Goal: Task Accomplishment & Management: Manage account settings

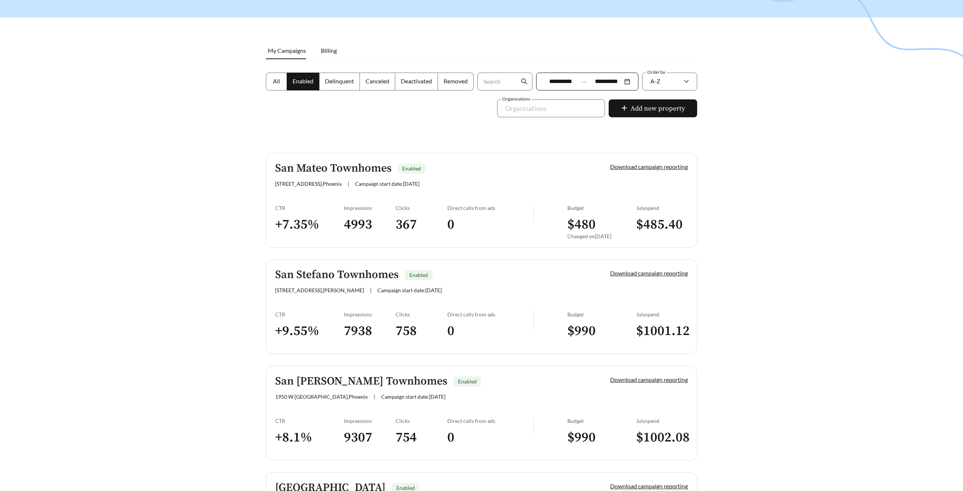
scroll to position [73, 0]
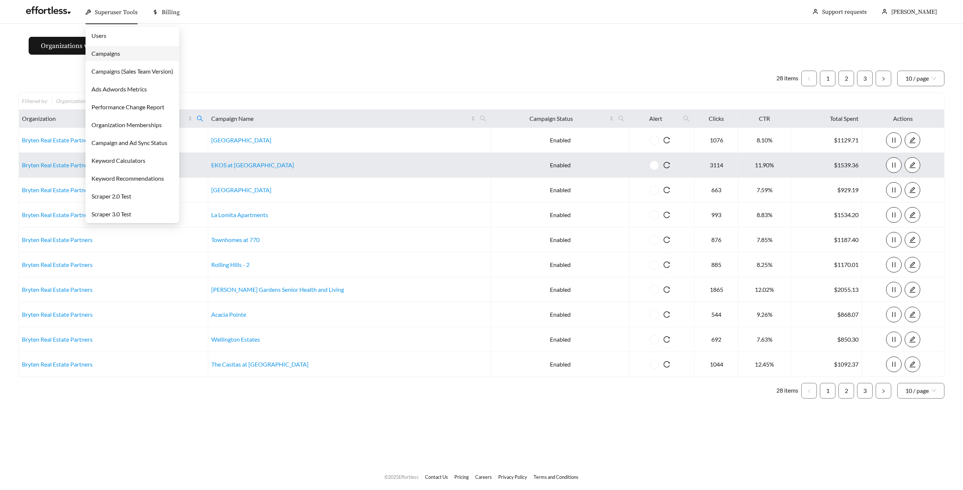
click at [108, 15] on span "Superuser Tools" at bounding box center [116, 12] width 43 height 7
click at [108, 55] on link "Campaigns" at bounding box center [106, 53] width 29 height 7
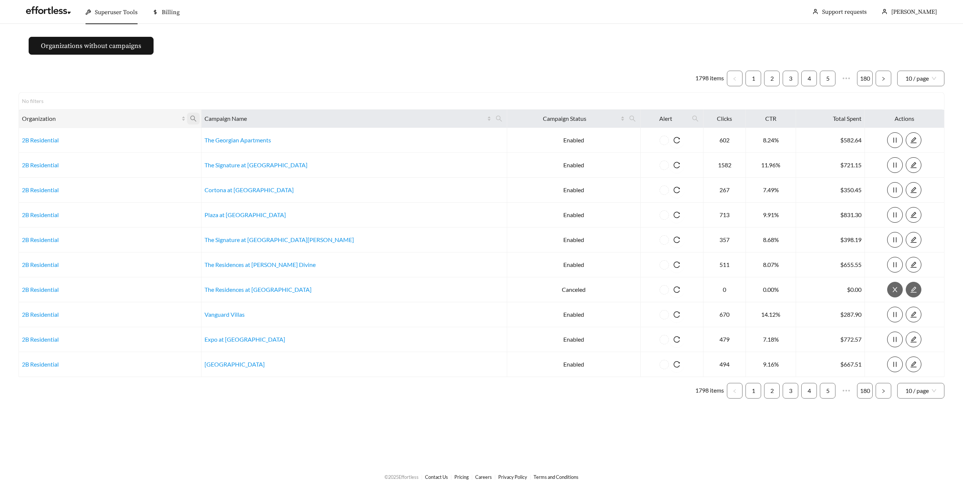
click at [200, 115] on span at bounding box center [193, 119] width 13 height 12
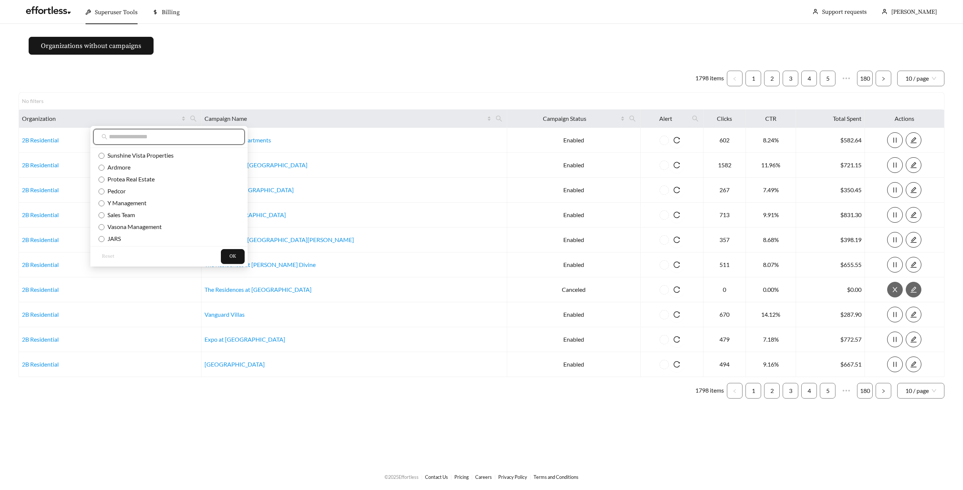
click at [185, 134] on input "text" at bounding box center [173, 136] width 128 height 9
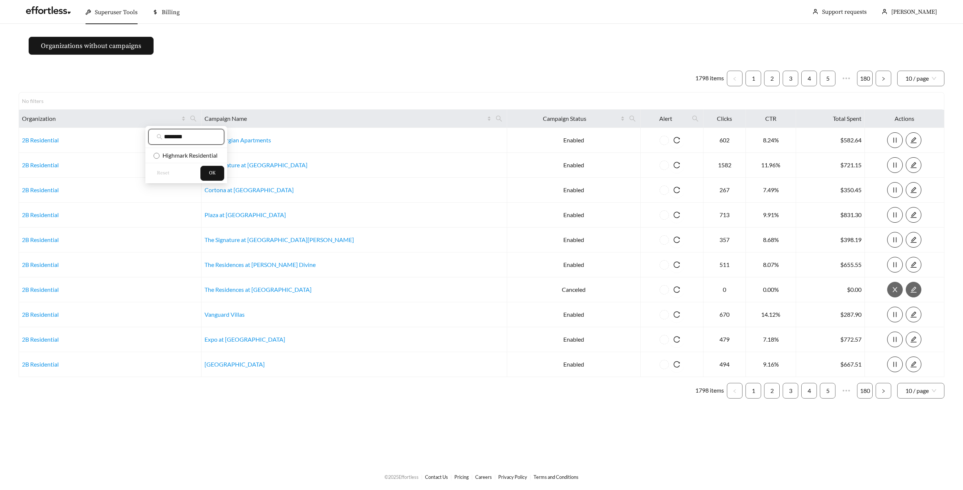
type input "********"
drag, startPoint x: 186, startPoint y: 156, endPoint x: 191, endPoint y: 159, distance: 6.2
click at [186, 156] on span "Highmark Residential" at bounding box center [189, 155] width 58 height 7
drag, startPoint x: 202, startPoint y: 169, endPoint x: 210, endPoint y: 167, distance: 8.8
click at [201, 169] on button "OK" at bounding box center [212, 173] width 24 height 15
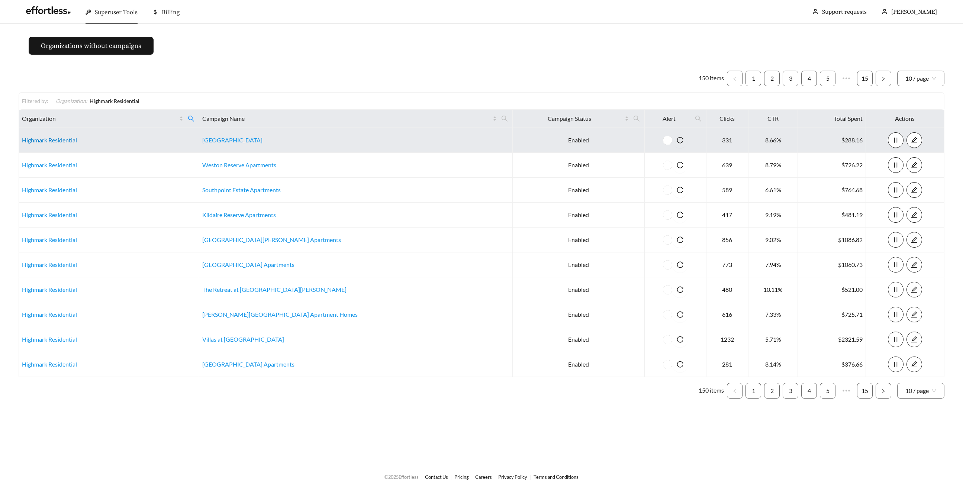
click at [62, 138] on link "Highmark Residential" at bounding box center [49, 140] width 55 height 7
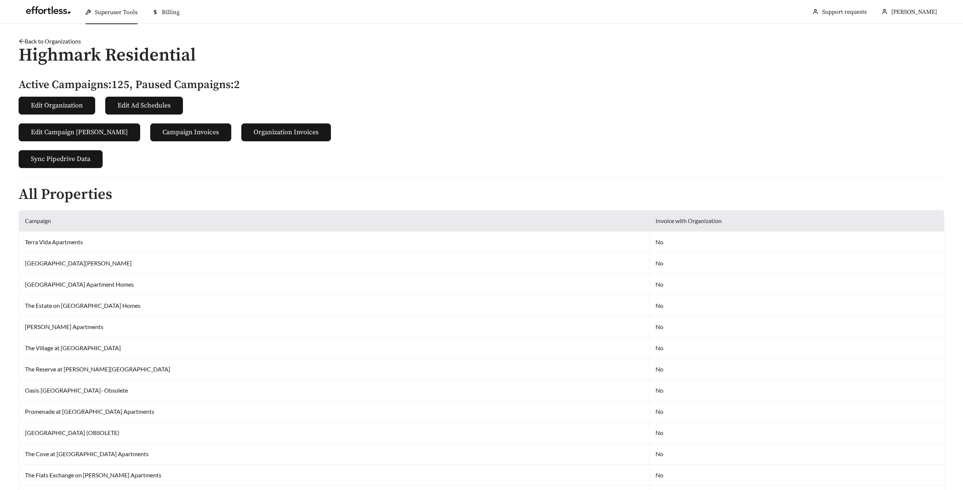
click at [94, 9] on div "Superuser Tools" at bounding box center [112, 12] width 52 height 24
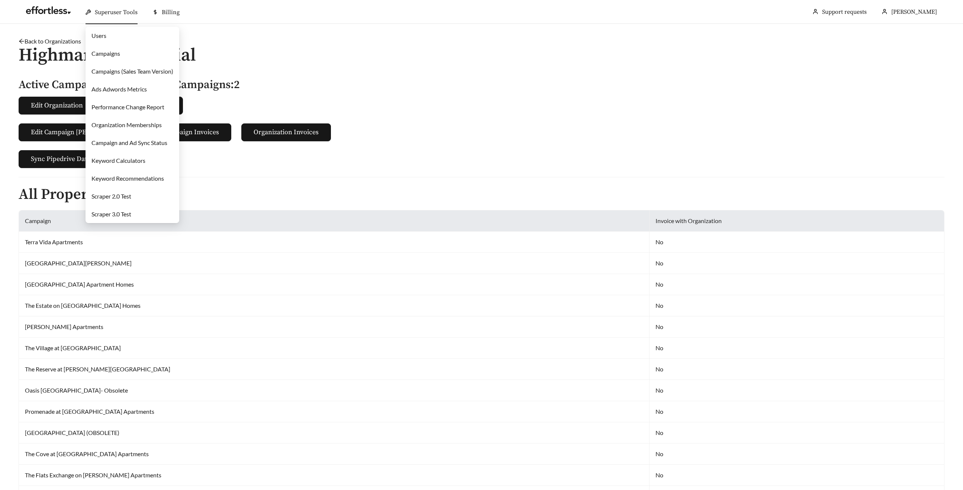
click at [109, 53] on link "Campaigns" at bounding box center [106, 53] width 29 height 7
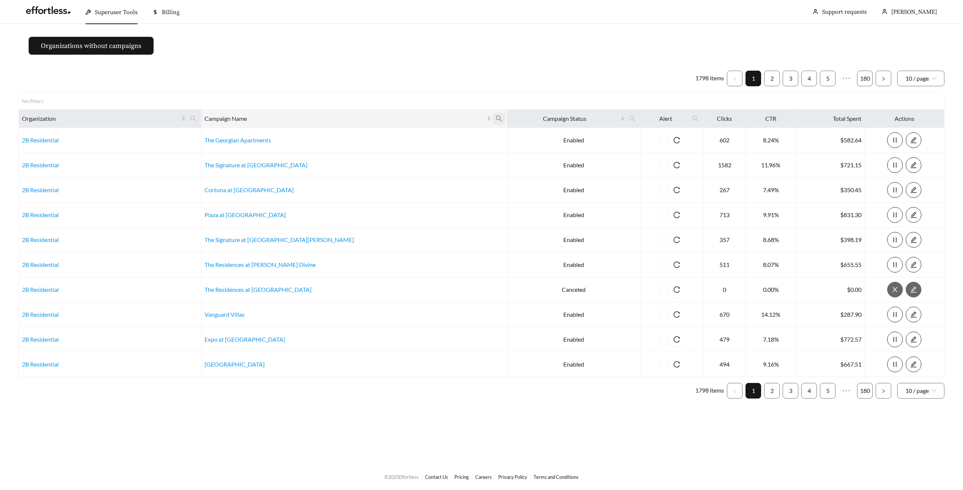
click at [496, 118] on icon "search" at bounding box center [499, 118] width 7 height 7
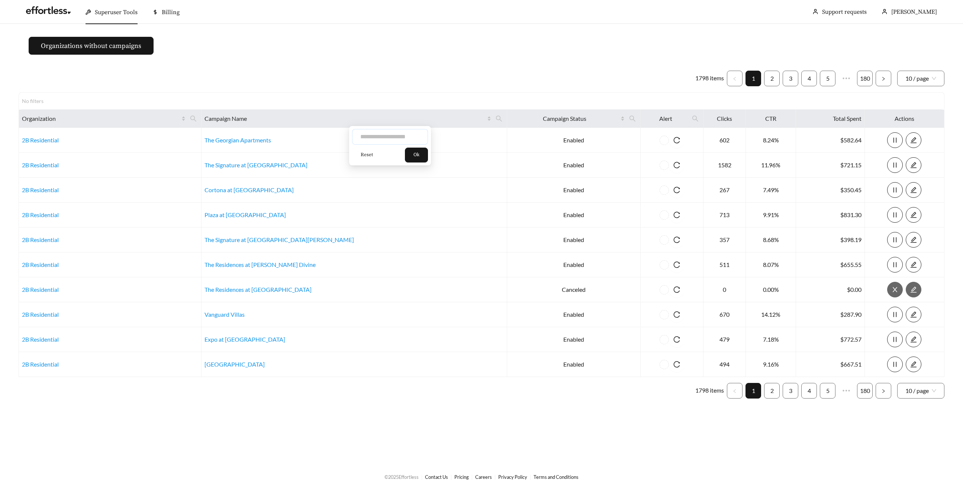
click at [365, 136] on input "text" at bounding box center [390, 137] width 76 height 16
type input "**********"
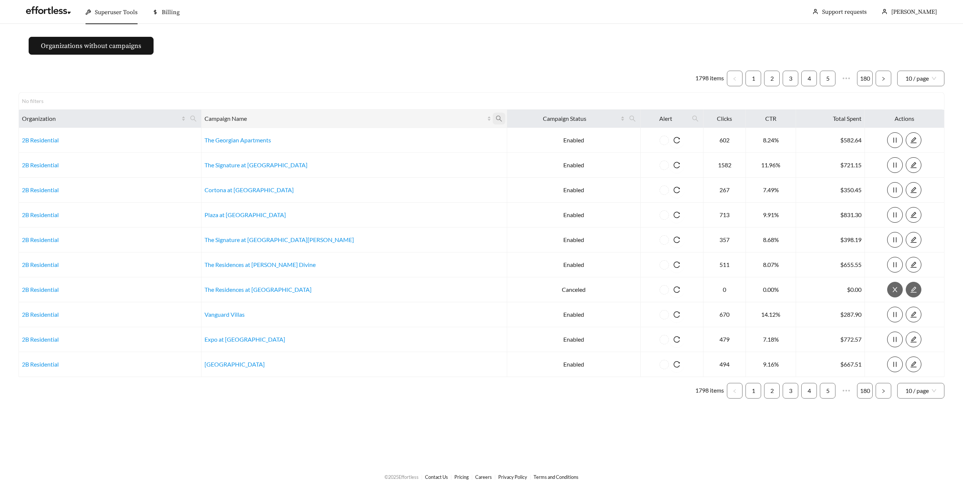
click at [493, 119] on span at bounding box center [499, 119] width 13 height 12
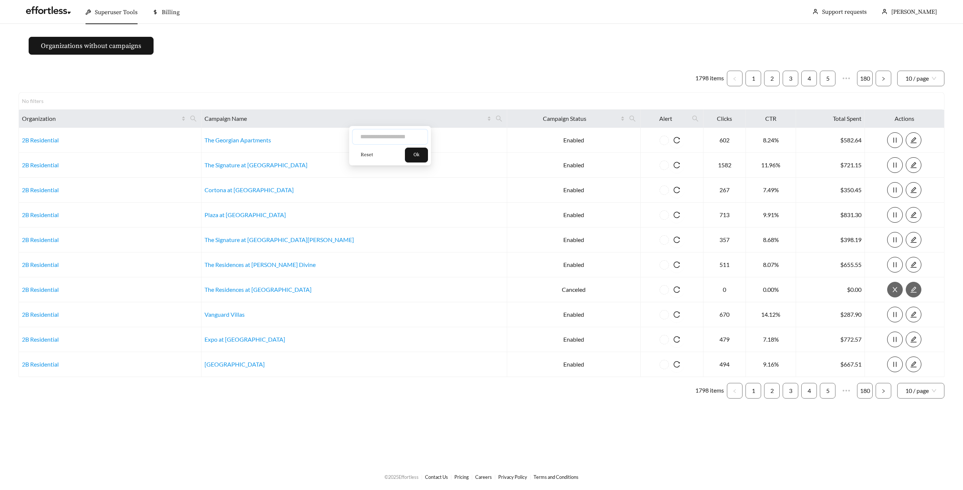
click at [371, 135] on input "text" at bounding box center [390, 137] width 76 height 16
type input "****"
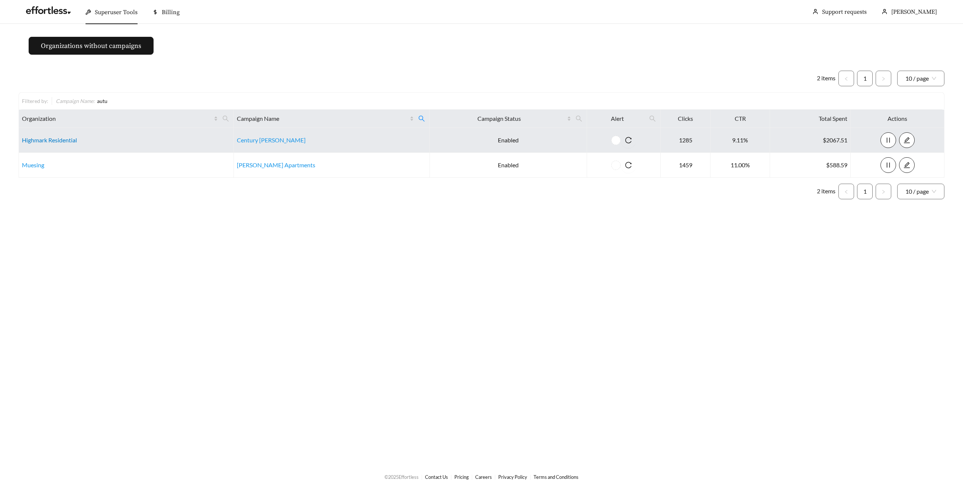
click at [46, 138] on link "Highmark Residential" at bounding box center [49, 140] width 55 height 7
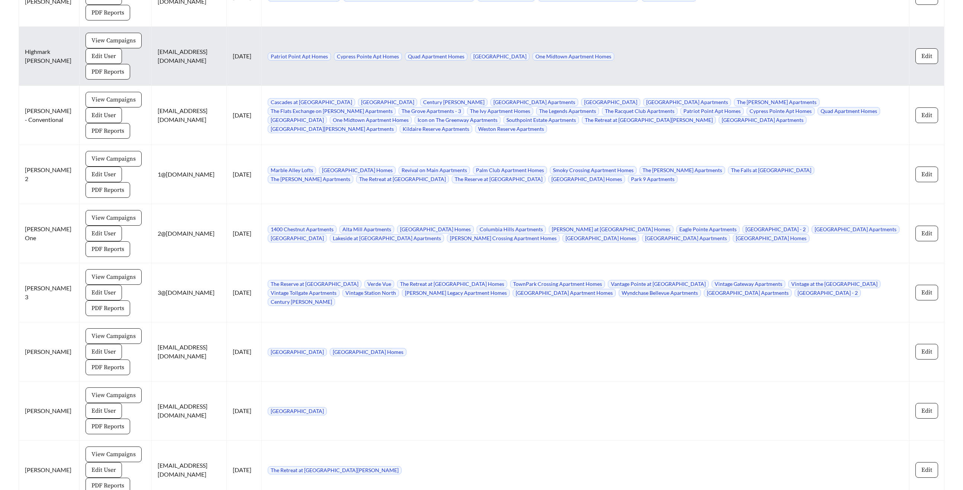
scroll to position [6517, 0]
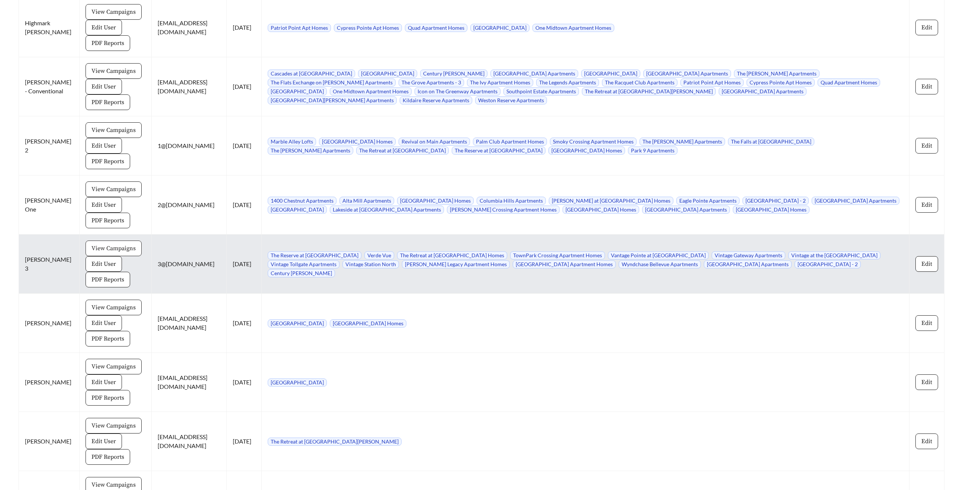
click at [102, 244] on span "View Campaigns" at bounding box center [114, 248] width 44 height 9
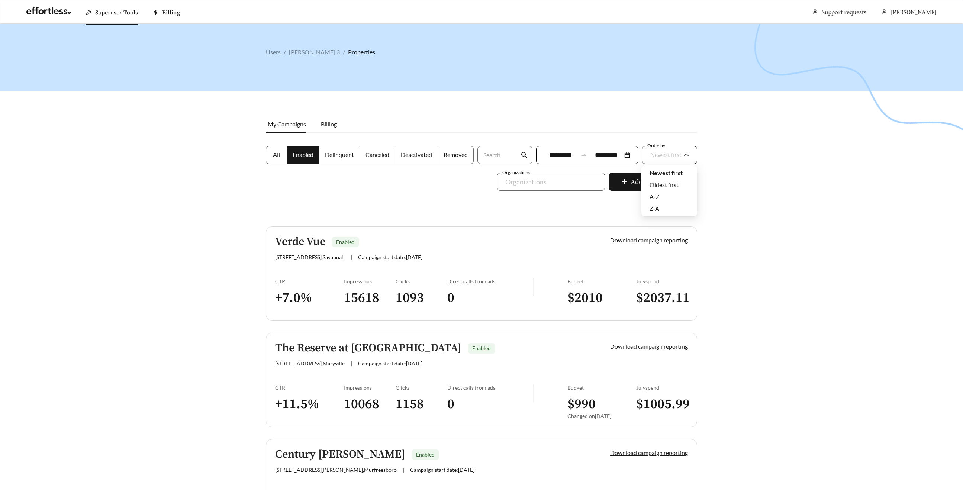
click at [657, 152] on span "Newest first" at bounding box center [666, 154] width 31 height 7
drag, startPoint x: 647, startPoint y: 193, endPoint x: 655, endPoint y: 181, distance: 13.7
click at [648, 192] on div "A-Z" at bounding box center [670, 197] width 56 height 12
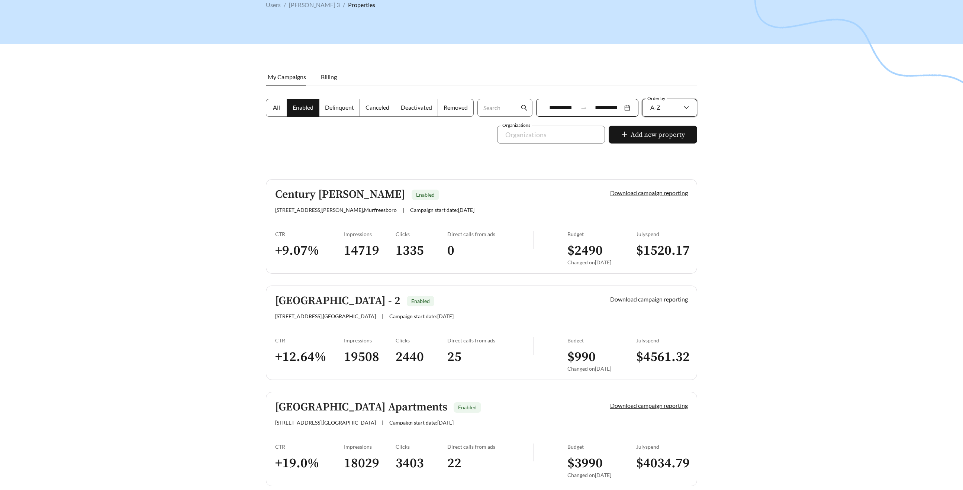
scroll to position [49, 0]
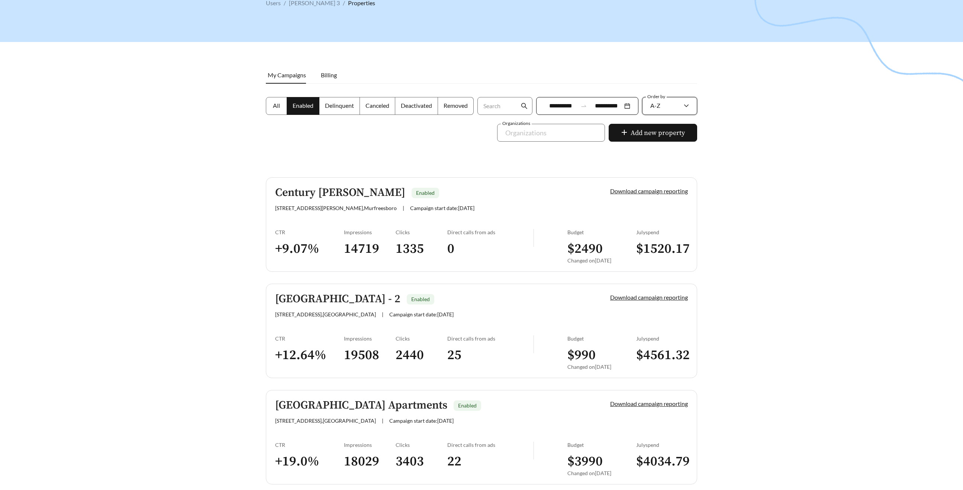
click at [370, 193] on h5 "Century [PERSON_NAME]" at bounding box center [340, 193] width 130 height 12
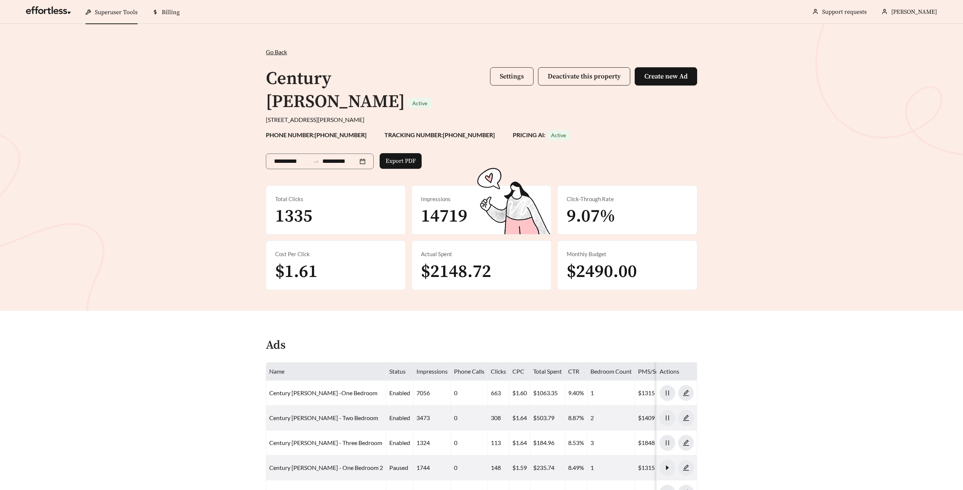
click at [507, 76] on span "Settings" at bounding box center [512, 76] width 24 height 9
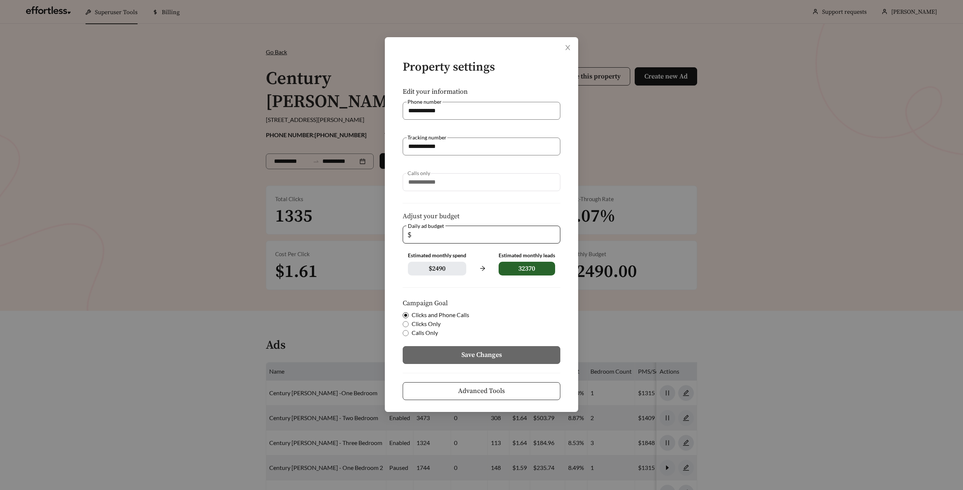
drag, startPoint x: 374, startPoint y: 232, endPoint x: 365, endPoint y: 231, distance: 8.9
click at [365, 231] on div "**********" at bounding box center [481, 245] width 963 height 490
type input "***"
click at [460, 354] on button "Save Changes" at bounding box center [482, 355] width 158 height 18
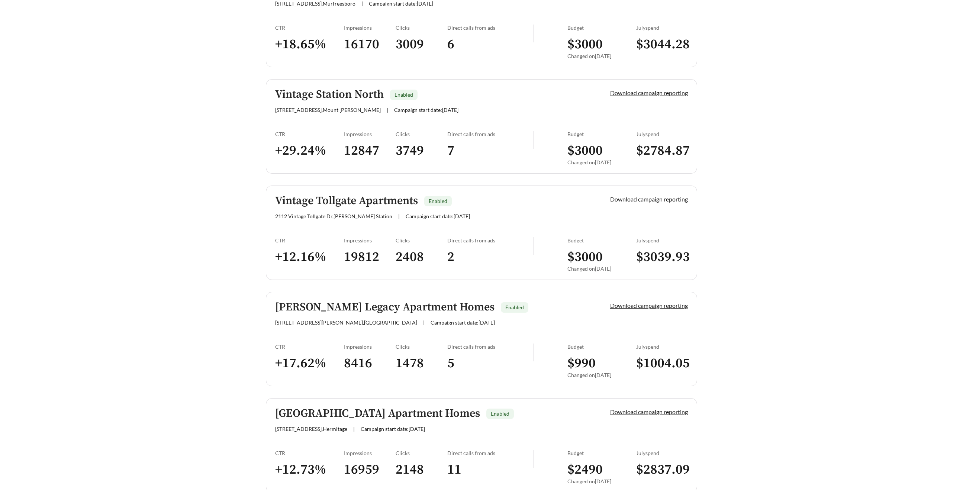
scroll to position [1094, 0]
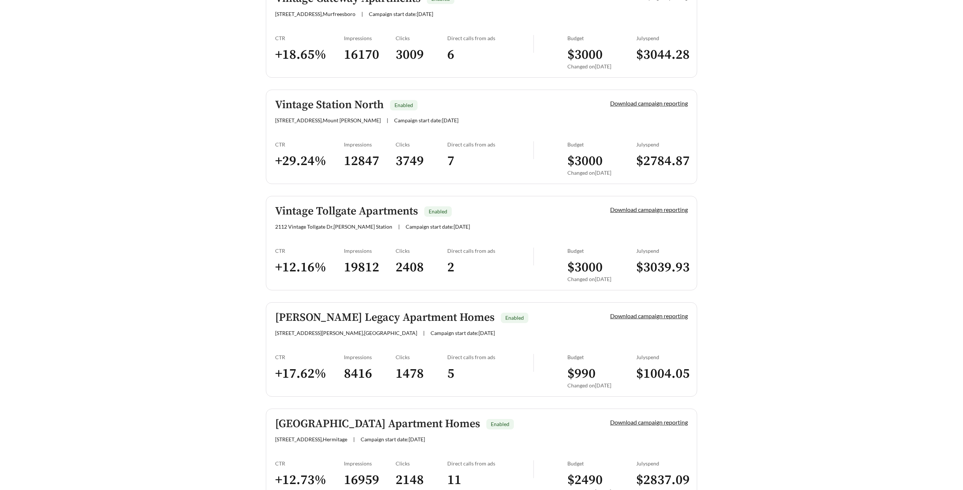
click at [324, 113] on div "Vintage Station North Enabled 2099 N Mount Juliet Rd , Mount Juliet | Campaign …" at bounding box center [430, 111] width 310 height 25
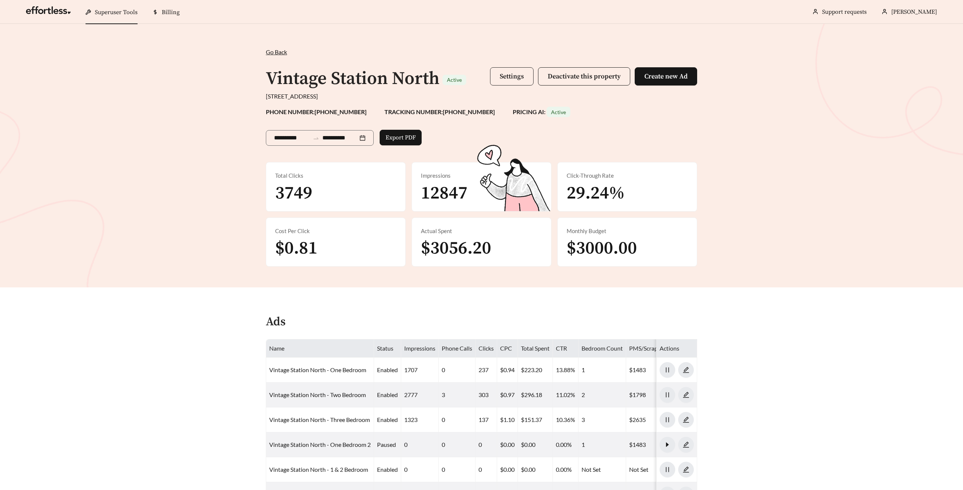
click at [503, 75] on span "Settings" at bounding box center [512, 76] width 24 height 9
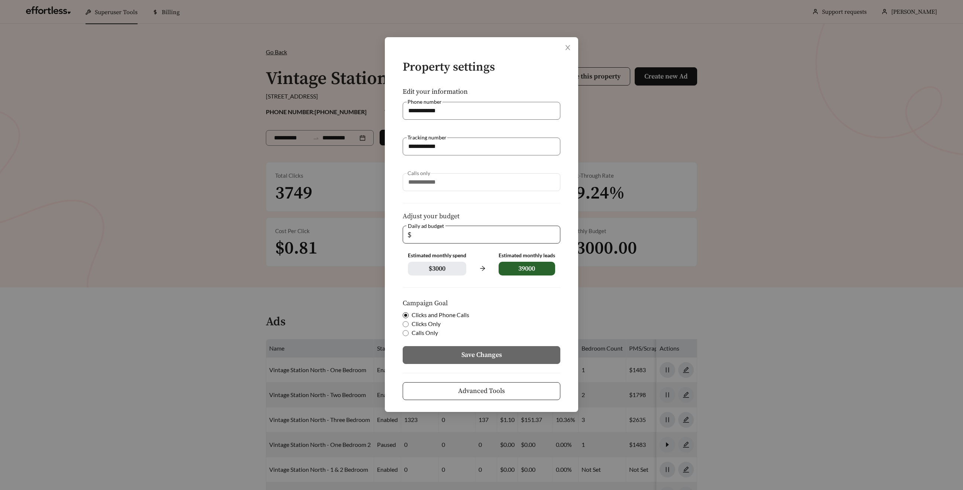
drag, startPoint x: 423, startPoint y: 238, endPoint x: 418, endPoint y: 238, distance: 4.5
click at [418, 238] on input "***" at bounding box center [484, 234] width 143 height 17
type input "***"
click at [459, 354] on button "Save Changes" at bounding box center [482, 355] width 158 height 18
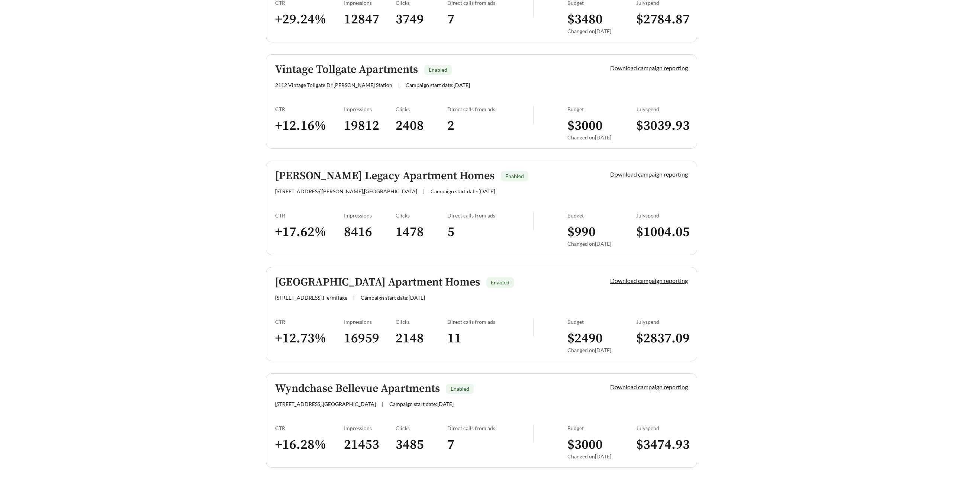
scroll to position [1252, 0]
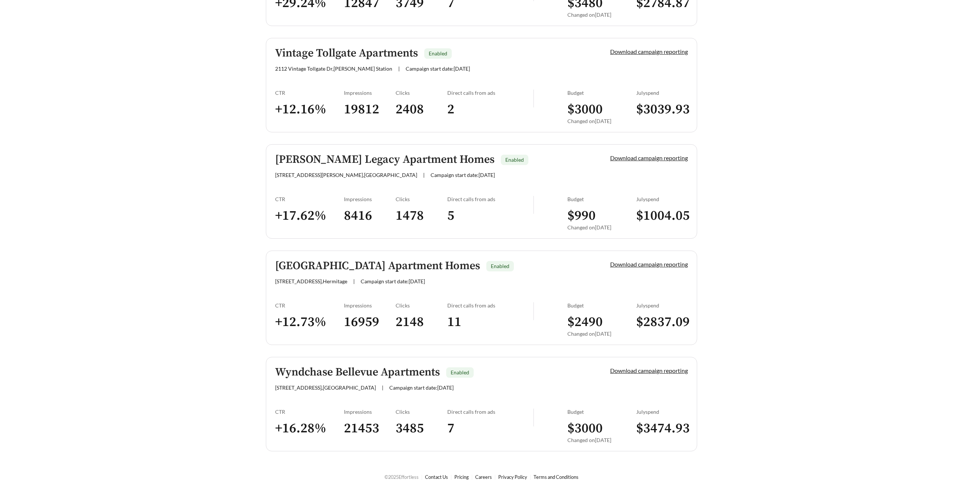
click at [357, 265] on h5 "[GEOGRAPHIC_DATA] Apartment Homes" at bounding box center [377, 266] width 205 height 12
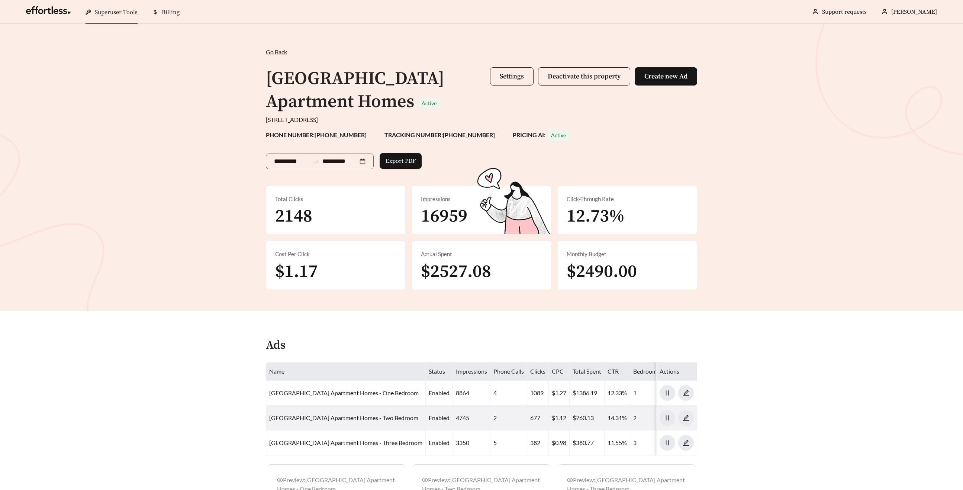
click at [516, 79] on span "Settings" at bounding box center [512, 76] width 24 height 9
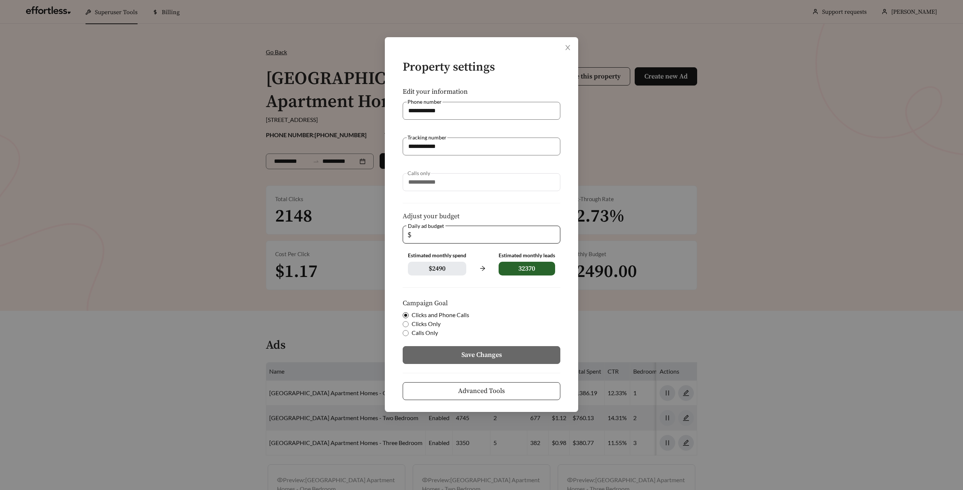
drag, startPoint x: 416, startPoint y: 234, endPoint x: 365, endPoint y: 234, distance: 50.6
click at [365, 234] on div "**********" at bounding box center [481, 245] width 963 height 490
type input "*"
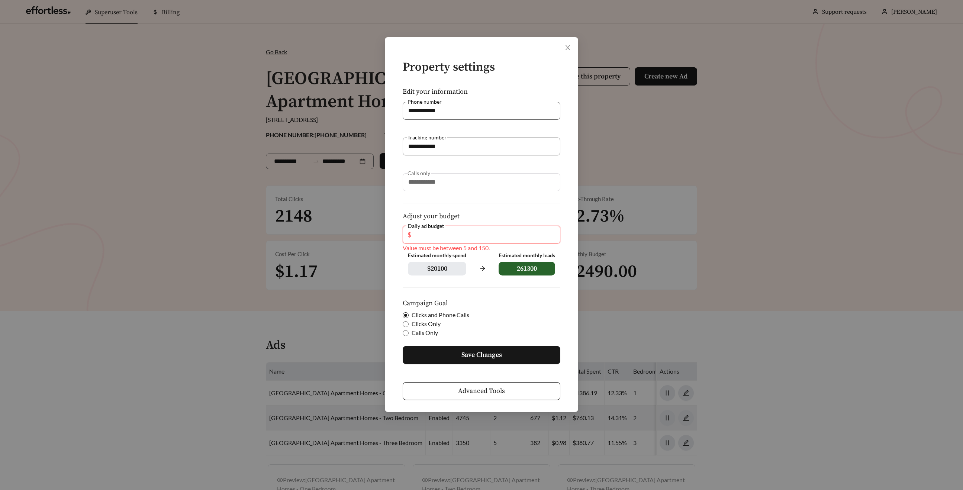
type input "*"
type input "**"
click at [428, 356] on button "Save Changes" at bounding box center [482, 355] width 158 height 18
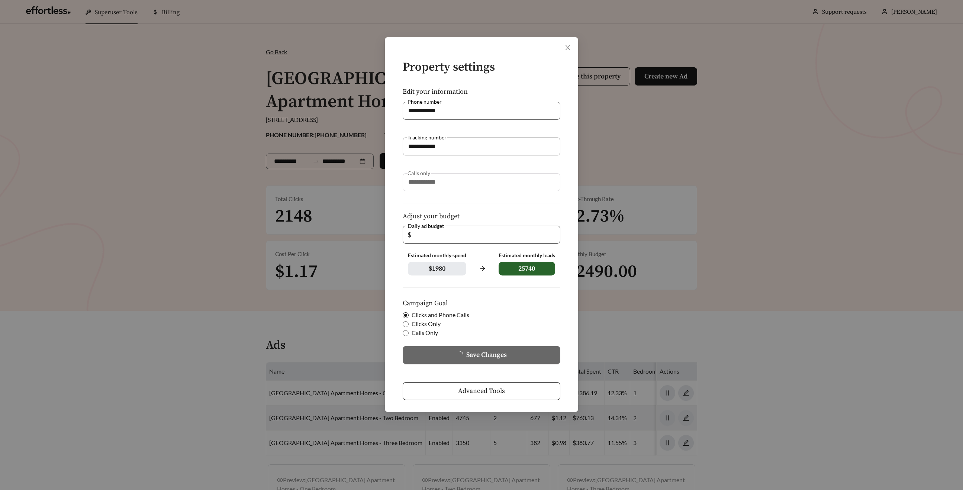
click at [427, 356] on button "Save Changes" at bounding box center [482, 355] width 158 height 18
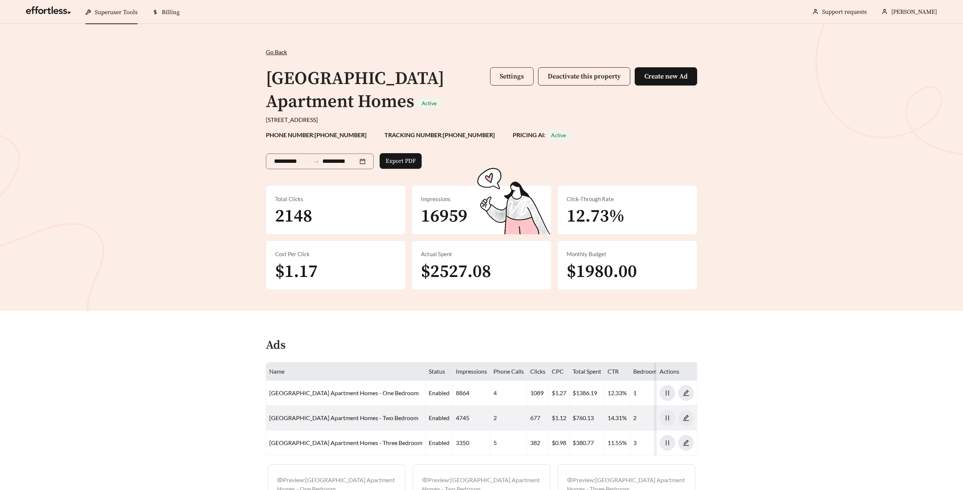
click at [508, 75] on span "Settings" at bounding box center [512, 76] width 24 height 9
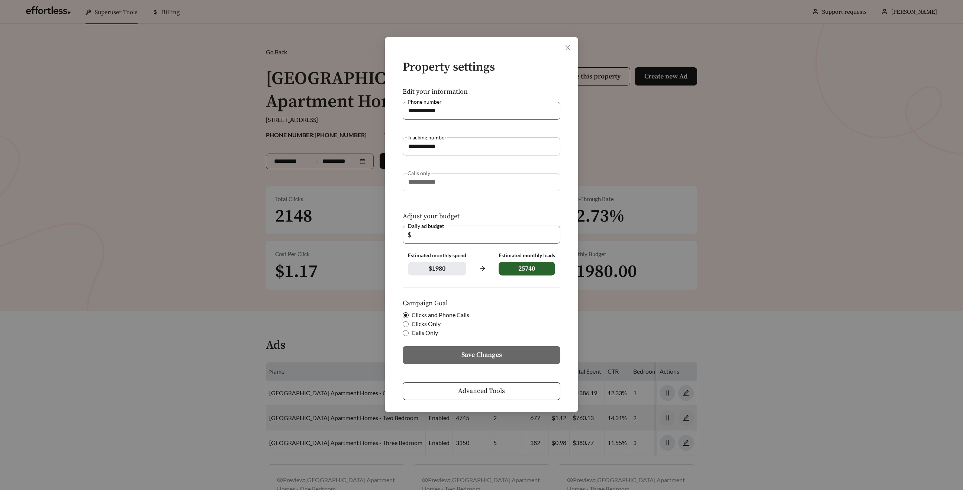
click at [427, 236] on input "**" at bounding box center [484, 234] width 143 height 17
type input "**"
drag, startPoint x: 571, startPoint y: 45, endPoint x: 562, endPoint y: 48, distance: 8.6
click at [570, 45] on icon "close" at bounding box center [568, 47] width 7 height 7
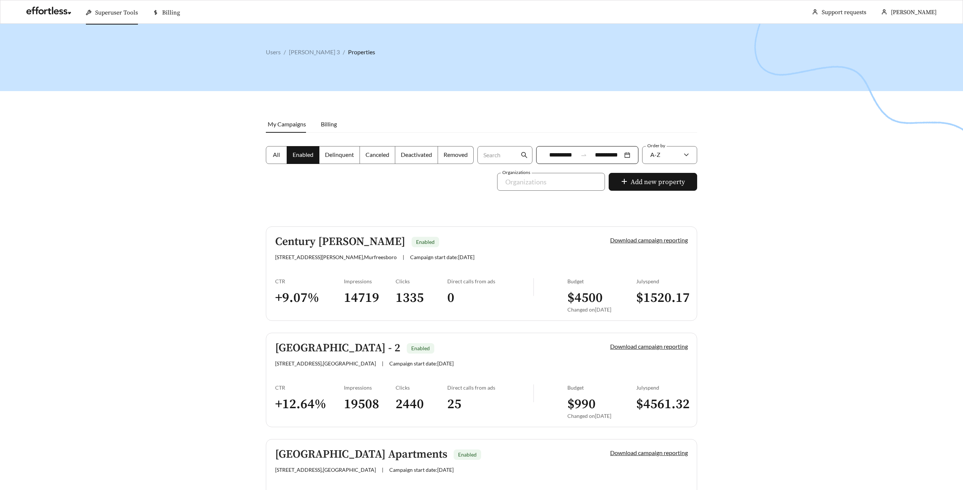
click at [106, 14] on span "Superuser Tools" at bounding box center [116, 12] width 43 height 7
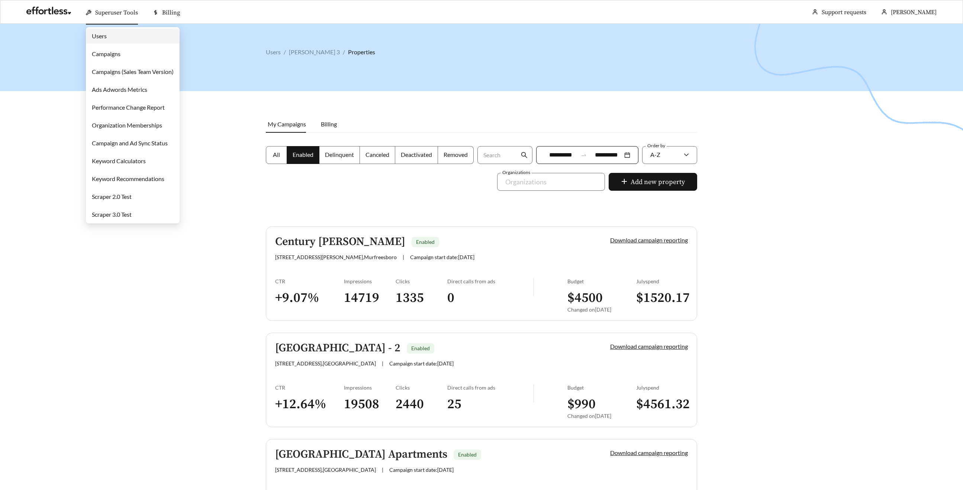
click at [109, 51] on link "Campaigns" at bounding box center [106, 53] width 29 height 7
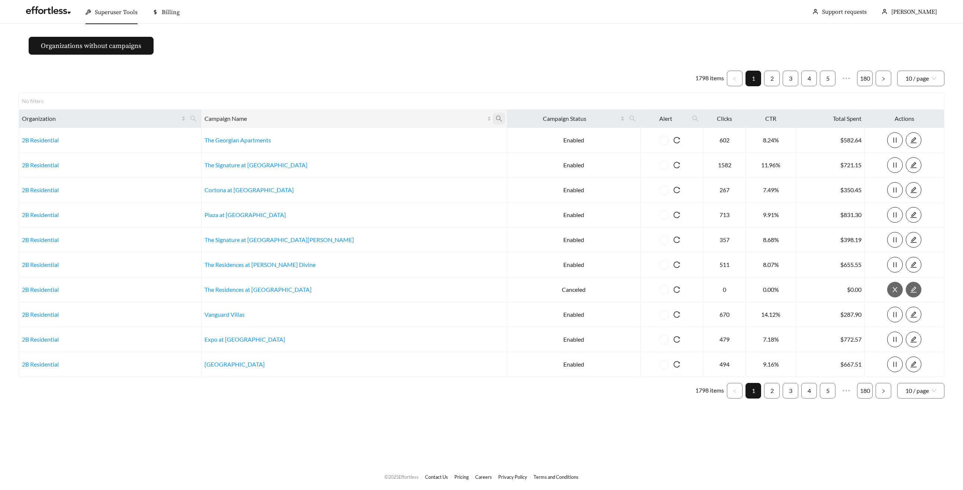
drag, startPoint x: 427, startPoint y: 120, endPoint x: 424, endPoint y: 121, distance: 3.8
click at [496, 120] on icon "search" at bounding box center [499, 118] width 7 height 7
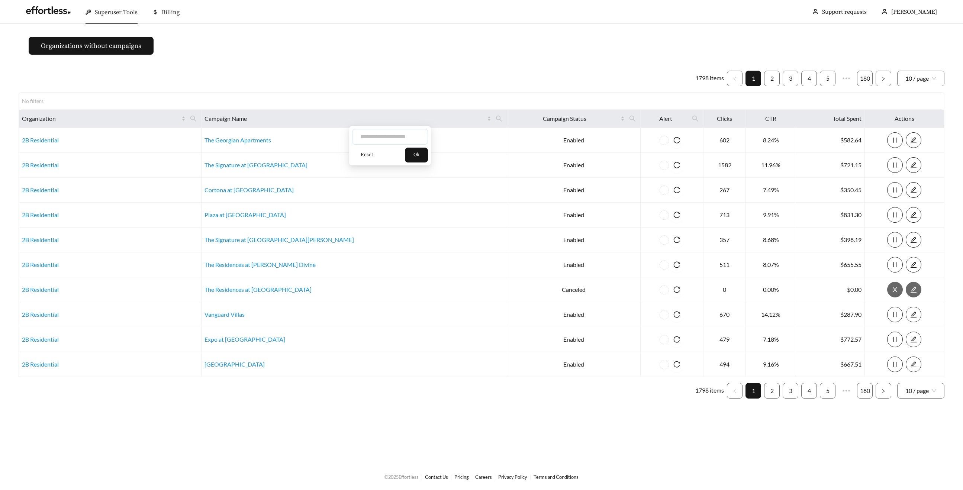
click at [369, 134] on input "text" at bounding box center [390, 137] width 76 height 16
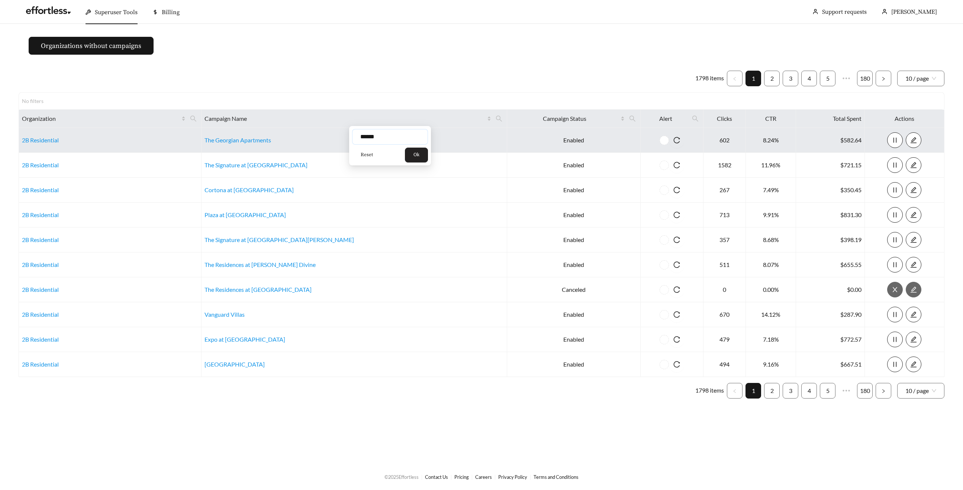
type input "******"
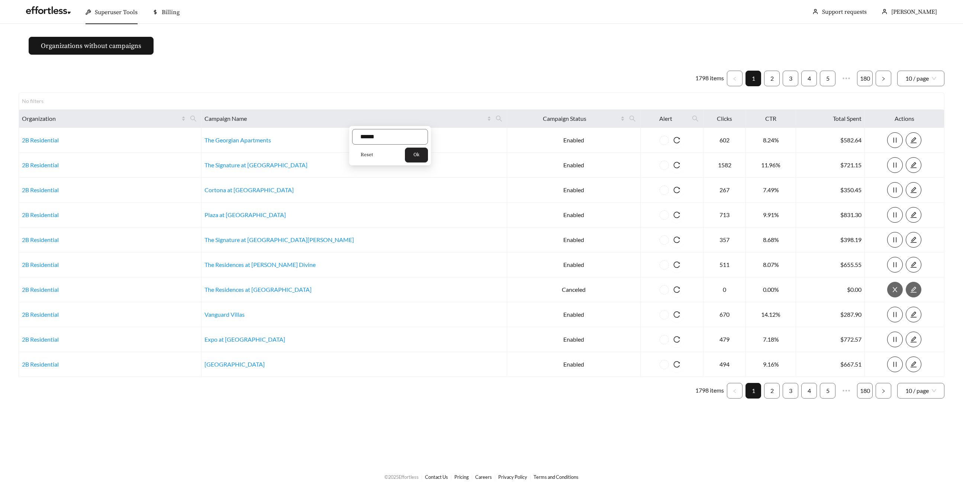
click at [424, 153] on button "Ok" at bounding box center [416, 155] width 23 height 15
